Goal: Task Accomplishment & Management: Complete application form

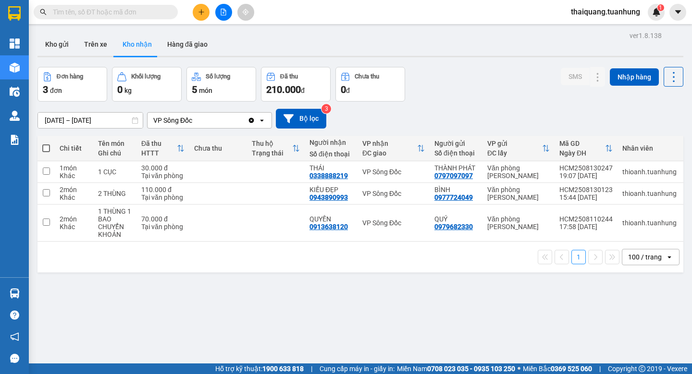
click at [202, 16] on button at bounding box center [201, 12] width 17 height 17
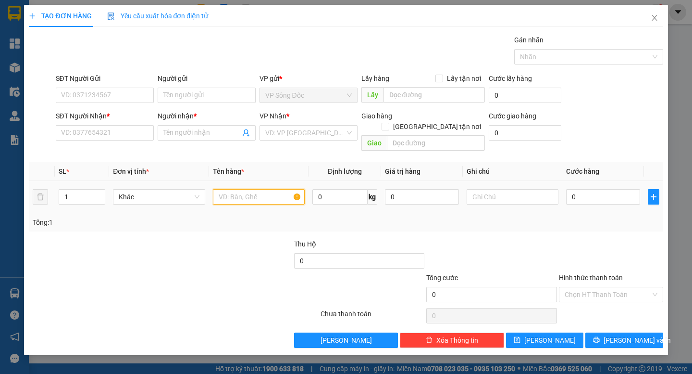
click at [230, 189] on input "text" at bounding box center [259, 196] width 92 height 15
type input "THÙNG"
click at [130, 93] on input "SĐT Người Gửi" at bounding box center [105, 94] width 98 height 15
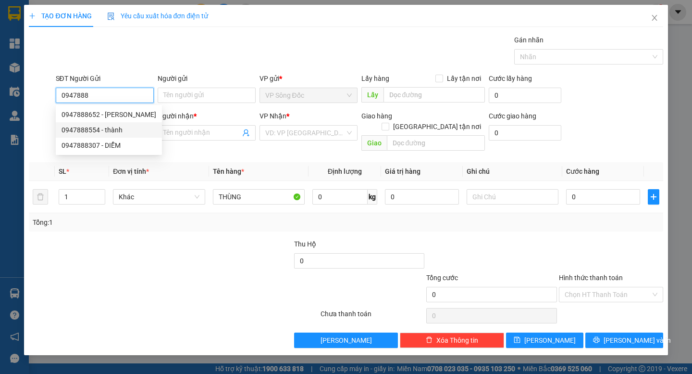
click at [112, 132] on div "0947888554 - thành" at bounding box center [109, 130] width 95 height 11
type input "0947888554"
type input "thành"
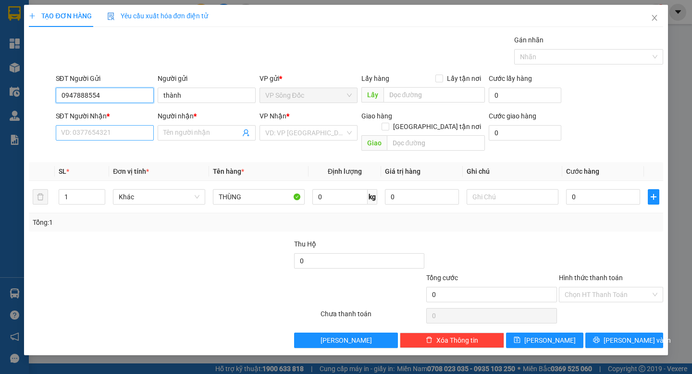
type input "0947888554"
click at [109, 133] on input "SĐT Người Nhận *" at bounding box center [105, 132] width 98 height 15
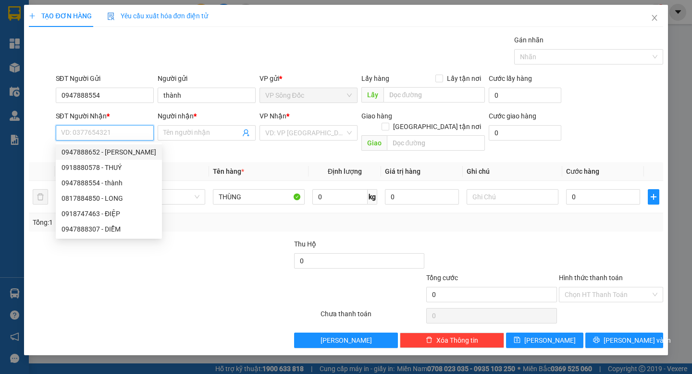
click at [100, 132] on input "SĐT Người Nhận *" at bounding box center [105, 132] width 98 height 15
click at [117, 198] on div "0817884850 - LONG" at bounding box center [109, 198] width 95 height 11
type input "0817884850"
type input "LONG"
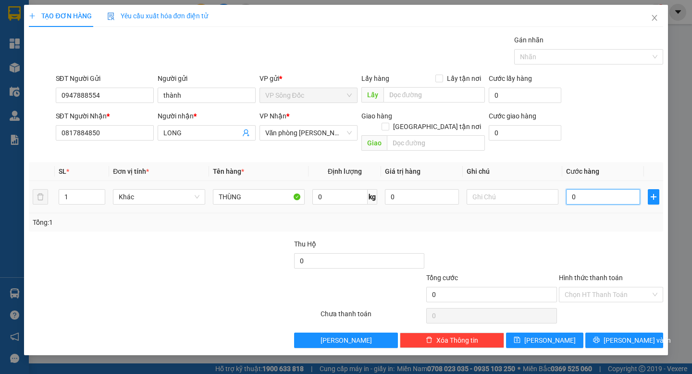
click at [601, 189] on input "0" at bounding box center [603, 196] width 74 height 15
type input "5"
type input "50"
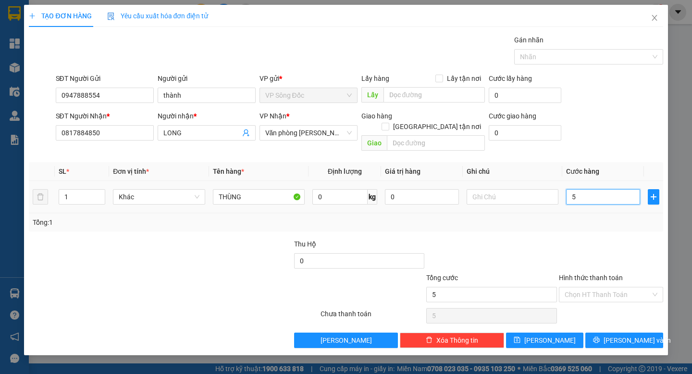
type input "50"
type input "50.000"
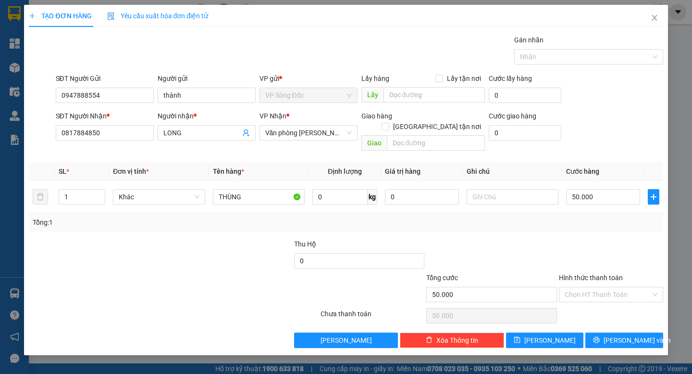
click at [577, 217] on div "Tổng: 1" at bounding box center [346, 222] width 626 height 11
click at [583, 238] on div at bounding box center [611, 255] width 106 height 34
click at [613, 332] on button "[PERSON_NAME] và In" at bounding box center [624, 339] width 77 height 15
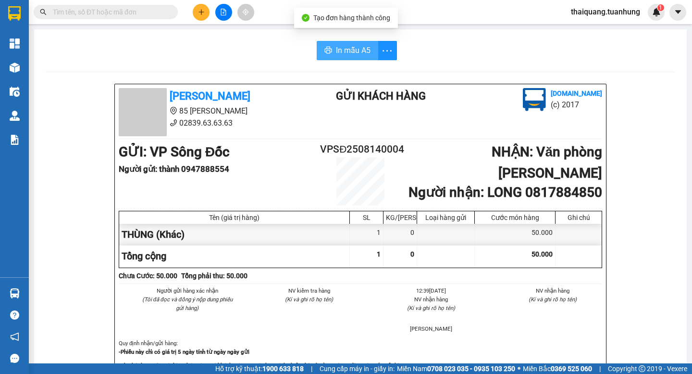
click at [342, 55] on span "In mẫu A5" at bounding box center [353, 50] width 35 height 12
